Goal: Task Accomplishment & Management: Use online tool/utility

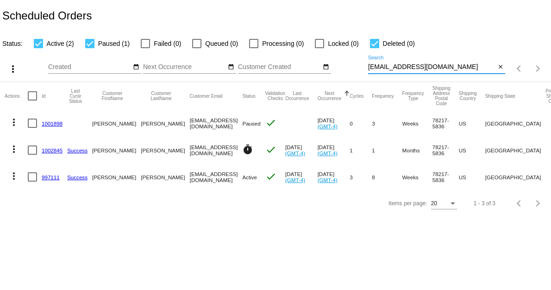
drag, startPoint x: 369, startPoint y: 64, endPoint x: 441, endPoint y: 69, distance: 71.9
click at [441, 69] on input "[EMAIL_ADDRESS][DOMAIN_NAME]" at bounding box center [431, 66] width 127 height 7
paste input "hiker6407"
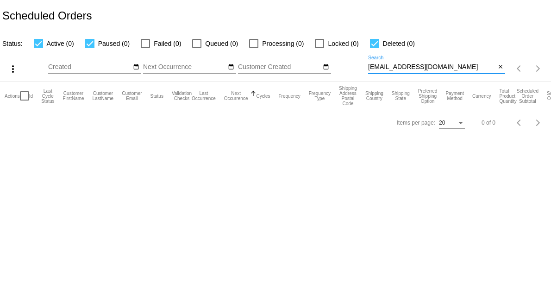
drag, startPoint x: 433, startPoint y: 66, endPoint x: 362, endPoint y: 54, distance: 72.3
click at [362, 54] on div "more_vert Sep Jan Feb Mar [DATE]" at bounding box center [275, 65] width 551 height 33
paste input "[PERSON_NAME]"
drag, startPoint x: 390, startPoint y: 67, endPoint x: 364, endPoint y: 65, distance: 25.5
click at [364, 65] on div "more_vert Sep Jan Feb Mar [DATE]" at bounding box center [275, 65] width 551 height 33
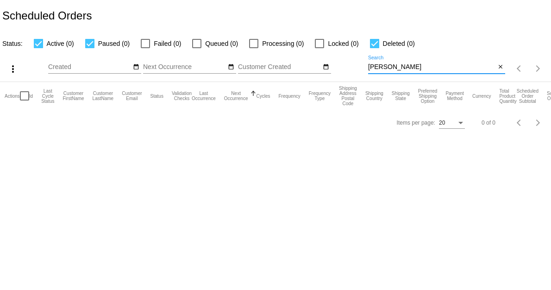
drag, startPoint x: 388, startPoint y: 67, endPoint x: 357, endPoint y: 68, distance: 30.6
click at [360, 66] on div "more_vert Sep Jan Feb Mar [DATE]" at bounding box center [275, 65] width 551 height 33
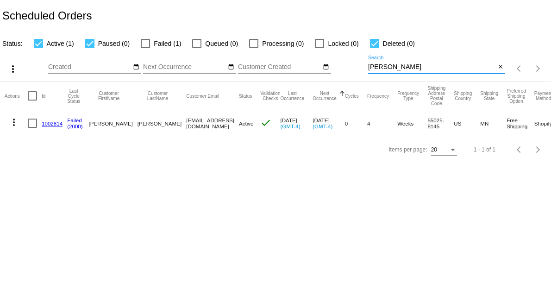
type input "[PERSON_NAME]"
click at [52, 123] on link "1002814" at bounding box center [52, 123] width 21 height 6
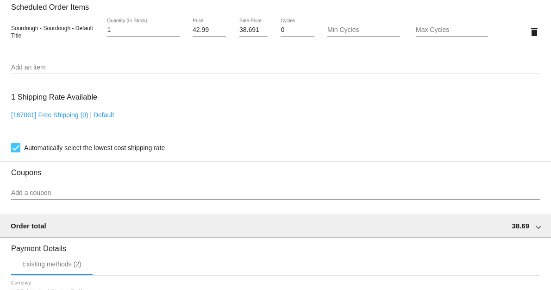
scroll to position [854, 0]
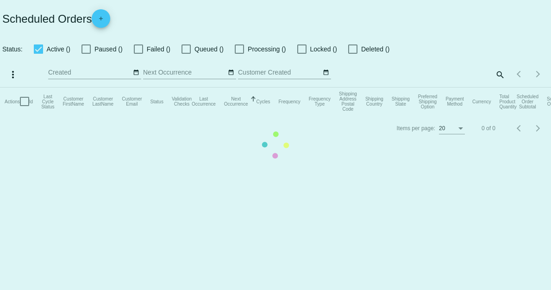
checkbox input "true"
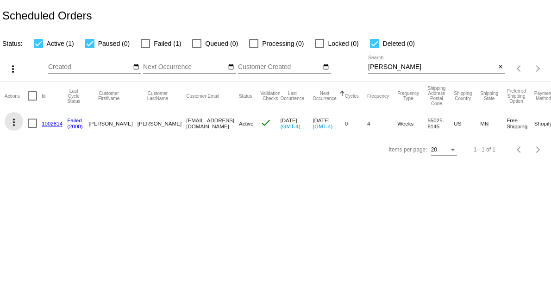
click at [15, 123] on mat-icon "more_vert" at bounding box center [13, 122] width 11 height 11
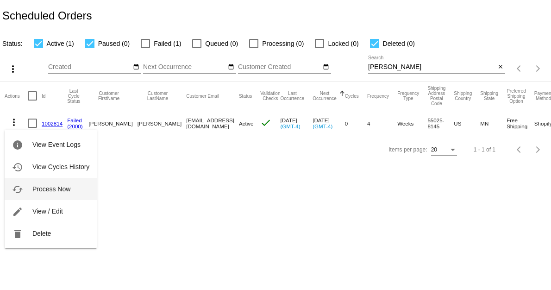
click at [60, 197] on button "cached Process Now" at bounding box center [51, 189] width 92 height 22
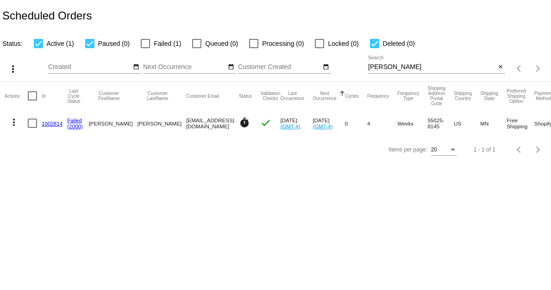
drag, startPoint x: 198, startPoint y: 125, endPoint x: 148, endPoint y: 119, distance: 50.4
click at [186, 119] on mat-cell "[EMAIL_ADDRESS][DOMAIN_NAME]" at bounding box center [212, 123] width 53 height 27
copy mat-cell "[EMAIL_ADDRESS][DOMAIN_NAME]"
